Goal: Task Accomplishment & Management: Use online tool/utility

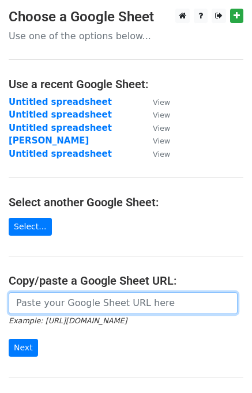
click at [103, 308] on input "url" at bounding box center [123, 303] width 229 height 22
paste input "https://docs.google.com/spreadsheets/d/1XP-AbAbgVyEaPbq1NUTi8hmlwXkNtufxIYy7ioB…"
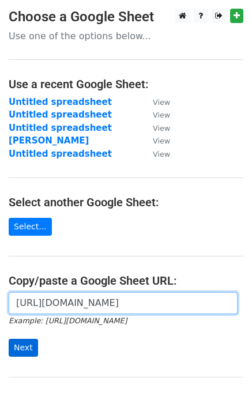
type input "https://docs.google.com/spreadsheets/d/1XP-AbAbgVyEaPbq1NUTi8hmlwXkNtufxIYy7ioB…"
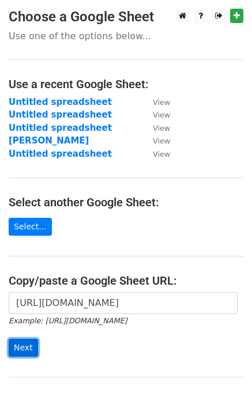
scroll to position [0, 0]
click at [16, 342] on input "Next" at bounding box center [23, 348] width 29 height 18
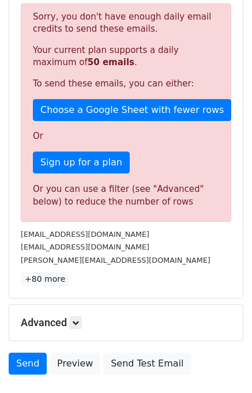
scroll to position [278, 0]
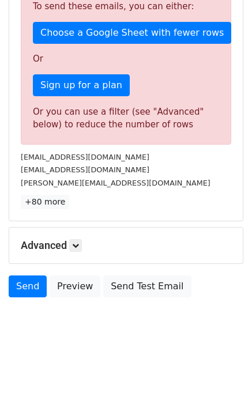
click at [74, 250] on div "Advanced Tracking Track Opens UTM Codes Track Clicks Filters Only include sprea…" at bounding box center [125, 246] width 233 height 36
click at [76, 245] on icon at bounding box center [75, 245] width 7 height 7
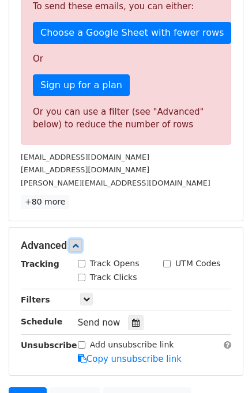
scroll to position [390, 0]
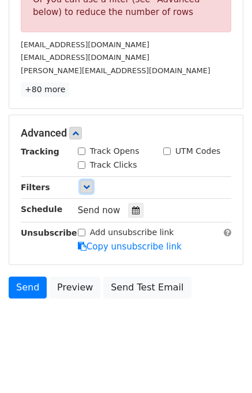
click at [85, 188] on icon at bounding box center [86, 186] width 7 height 7
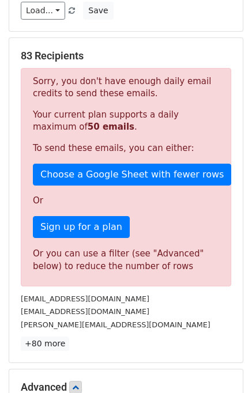
scroll to position [460, 0]
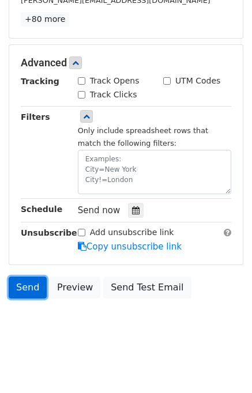
click at [33, 279] on link "Send" at bounding box center [28, 288] width 38 height 22
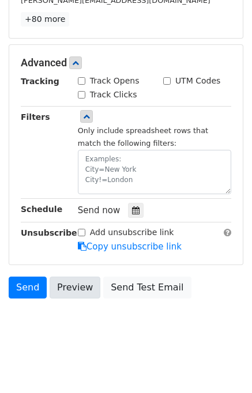
scroll to position [460, 0]
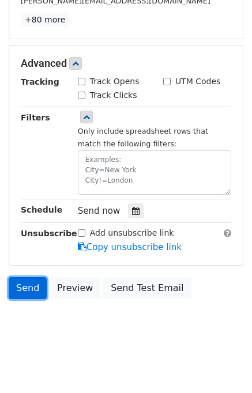
click at [27, 290] on link "Send" at bounding box center [28, 288] width 38 height 22
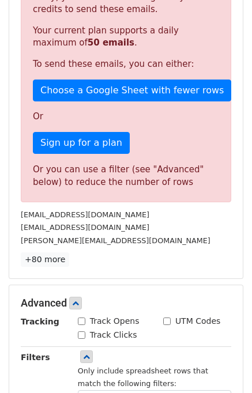
scroll to position [219, 0]
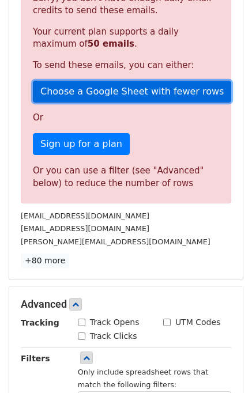
click at [104, 93] on link "Choose a Google Sheet with fewer rows" at bounding box center [132, 92] width 198 height 22
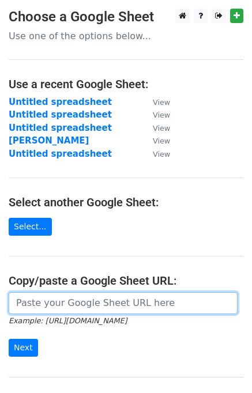
click at [49, 308] on input "url" at bounding box center [123, 303] width 229 height 22
paste input "https://docs.google.com/spreadsheets/d/1XP-AbAbgVyEaPbq1NUTi8hmlwXkNtufxIYy7ioB…"
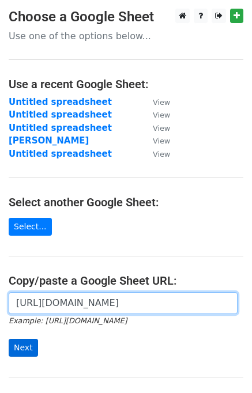
type input "https://docs.google.com/spreadsheets/d/1XP-AbAbgVyEaPbq1NUTi8hmlwXkNtufxIYy7ioB…"
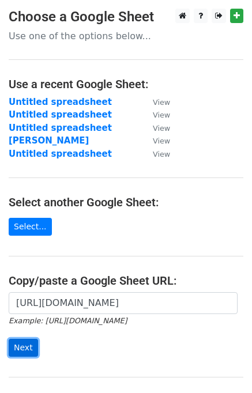
scroll to position [0, 0]
click at [29, 351] on input "Next" at bounding box center [23, 348] width 29 height 18
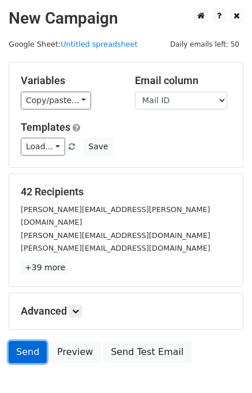
click at [20, 341] on link "Send" at bounding box center [28, 352] width 38 height 22
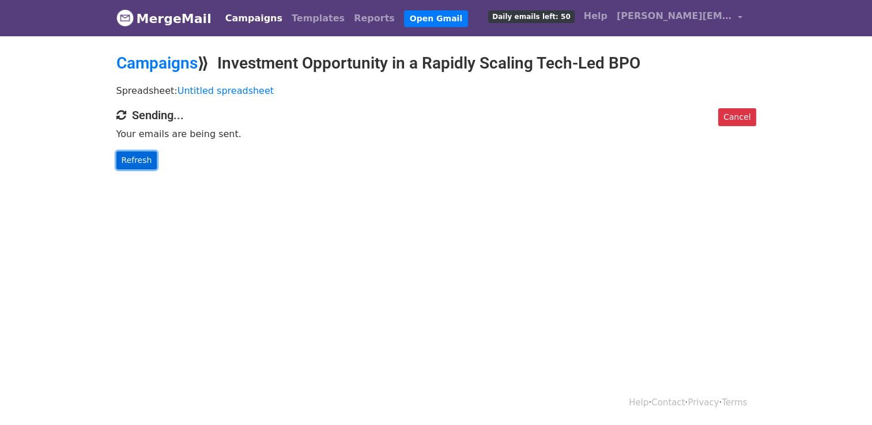
click at [150, 158] on link "Refresh" at bounding box center [136, 161] width 41 height 18
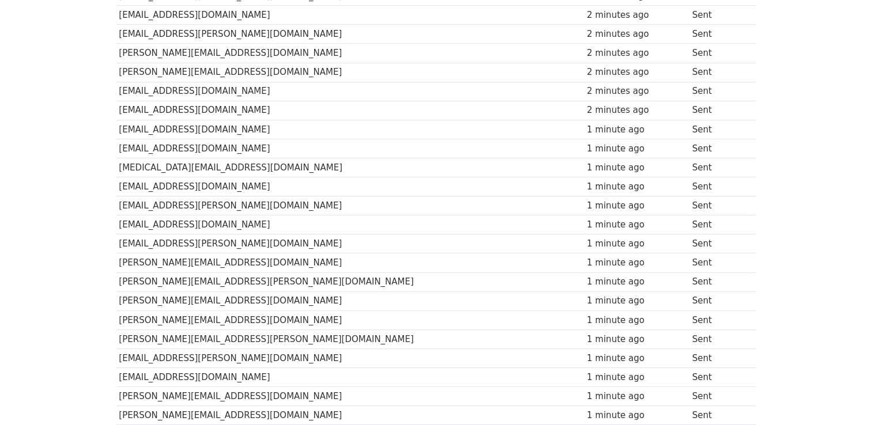
scroll to position [664, 0]
